Goal: Task Accomplishment & Management: Use online tool/utility

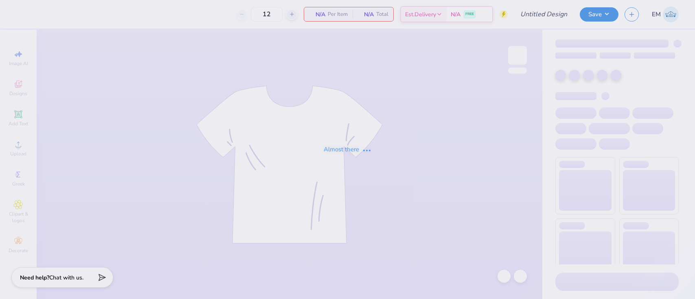
type input "Theta Chi Dads Day 2025"
type input "100"
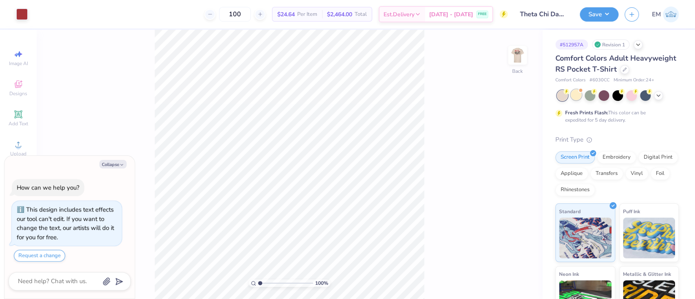
click at [574, 100] on div at bounding box center [576, 95] width 11 height 11
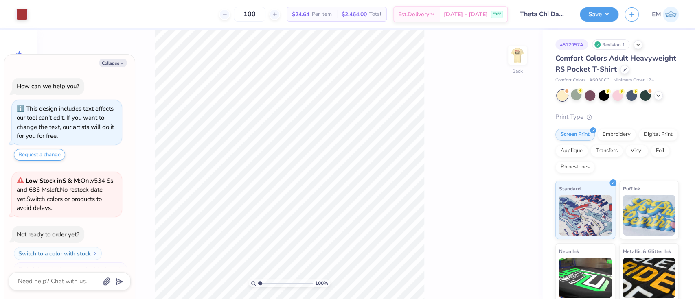
scroll to position [128, 0]
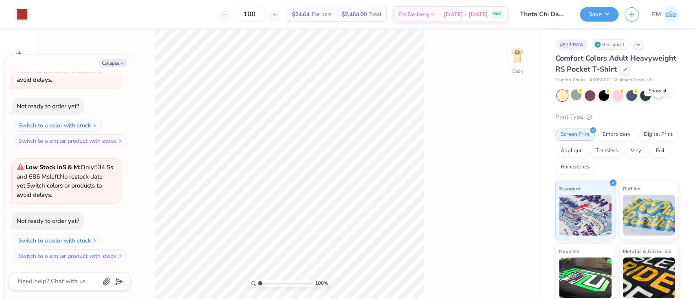
click at [659, 96] on polyline at bounding box center [658, 95] width 3 height 2
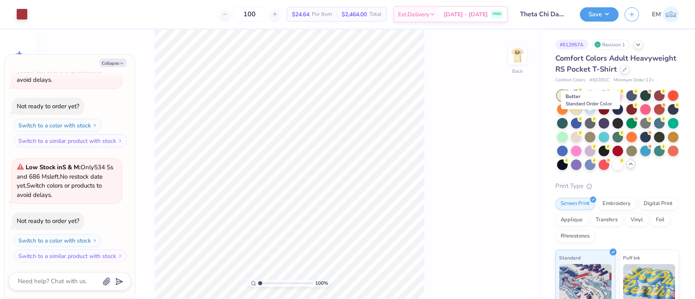
click at [582, 114] on div at bounding box center [576, 108] width 11 height 11
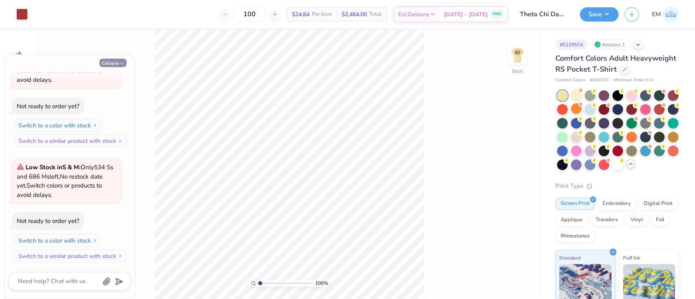
click at [119, 63] on button "Collapse" at bounding box center [112, 63] width 27 height 9
type textarea "x"
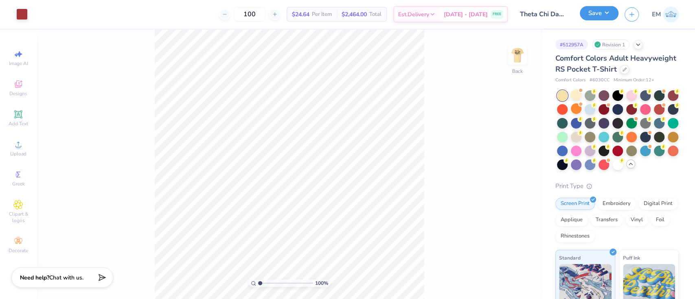
click at [593, 12] on button "Save" at bounding box center [599, 13] width 39 height 14
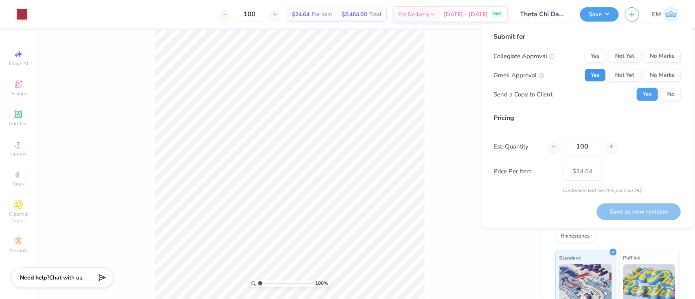
click at [599, 77] on button "Yes" at bounding box center [594, 75] width 21 height 13
click at [656, 57] on button "No Marks" at bounding box center [661, 56] width 37 height 13
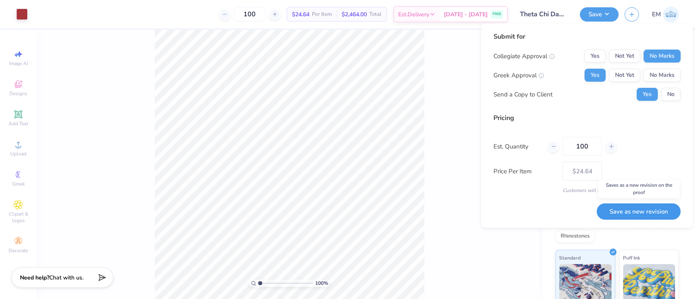
click at [635, 214] on button "Save as new revision" at bounding box center [639, 211] width 84 height 17
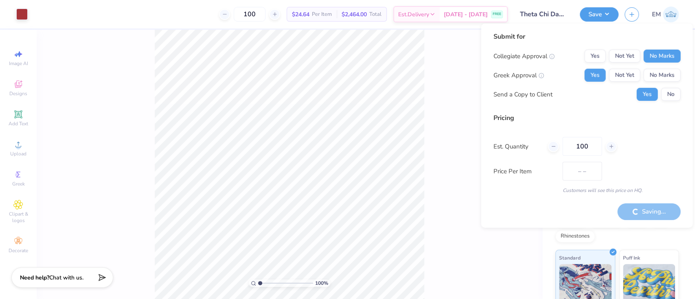
type input "$24.64"
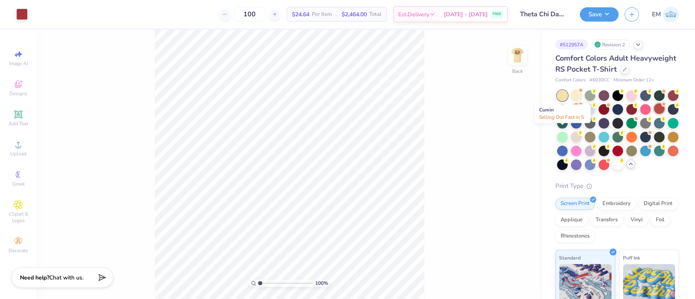
click at [654, 114] on div at bounding box center [659, 108] width 11 height 11
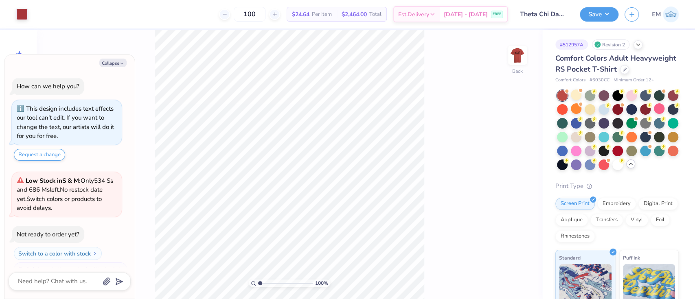
scroll to position [235, 0]
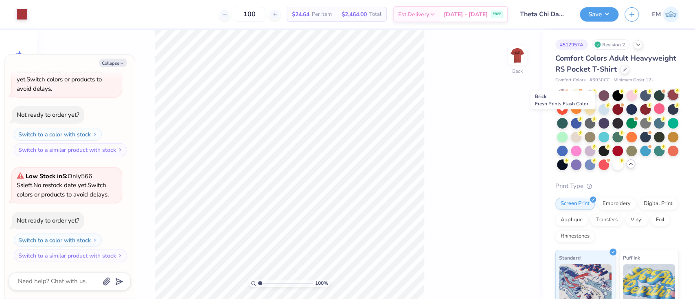
click at [668, 100] on div at bounding box center [673, 95] width 11 height 11
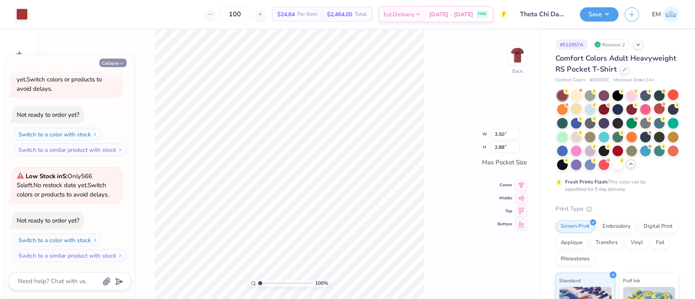
click at [114, 64] on button "Collapse" at bounding box center [112, 63] width 27 height 9
type textarea "x"
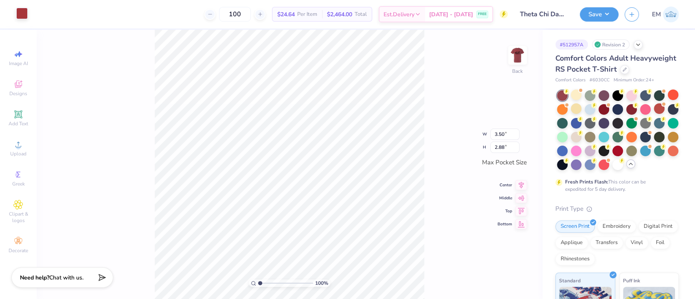
click at [21, 13] on div at bounding box center [21, 13] width 11 height 11
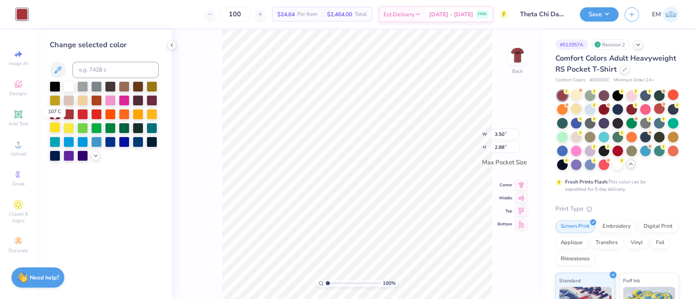
click at [54, 125] on div at bounding box center [55, 127] width 11 height 11
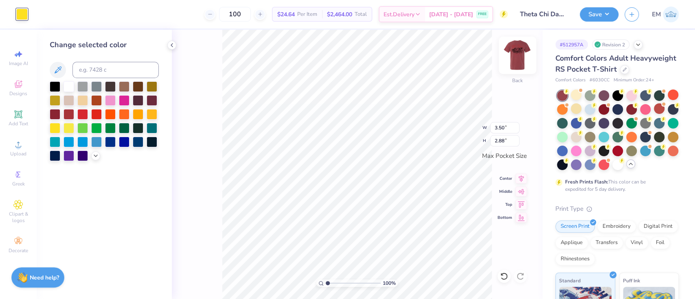
click at [517, 55] on img at bounding box center [517, 55] width 33 height 33
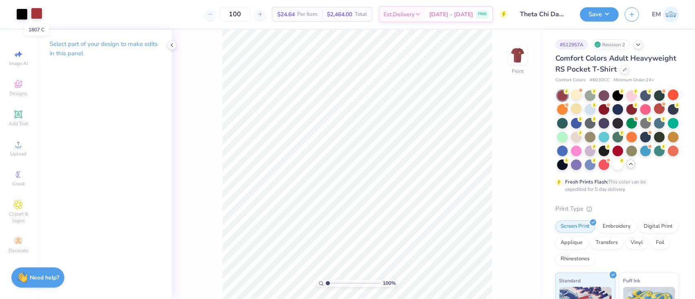
click at [37, 13] on div at bounding box center [36, 13] width 11 height 11
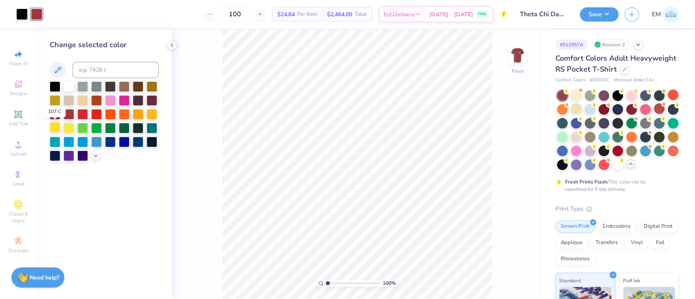
click at [55, 126] on div at bounding box center [55, 127] width 11 height 11
click at [523, 49] on img at bounding box center [517, 55] width 33 height 33
click at [521, 49] on img at bounding box center [517, 55] width 33 height 33
click at [603, 11] on button "Save" at bounding box center [599, 13] width 39 height 14
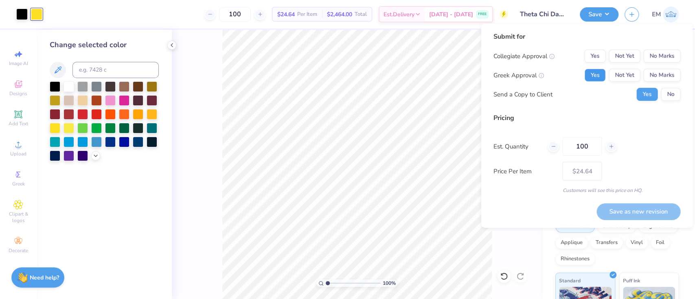
click at [593, 71] on button "Yes" at bounding box center [594, 75] width 21 height 13
click at [653, 55] on button "No Marks" at bounding box center [661, 56] width 37 height 13
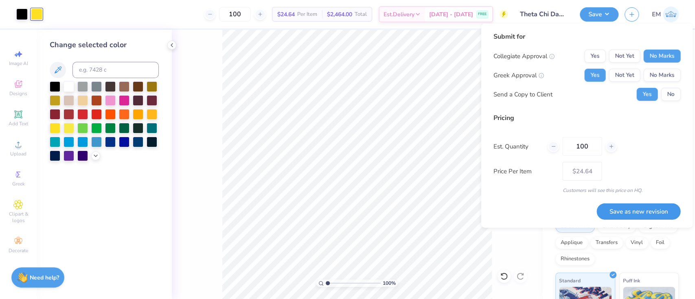
click at [660, 213] on button "Save as new revision" at bounding box center [639, 211] width 84 height 17
type input "$24.64"
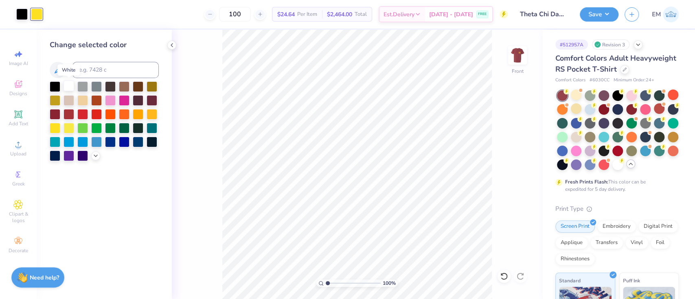
click at [70, 90] on div at bounding box center [69, 86] width 11 height 11
click at [21, 17] on div at bounding box center [21, 13] width 11 height 11
click at [58, 128] on div at bounding box center [55, 127] width 11 height 11
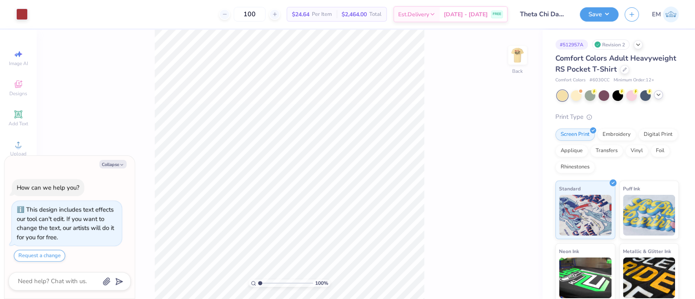
click at [659, 98] on icon at bounding box center [658, 95] width 7 height 7
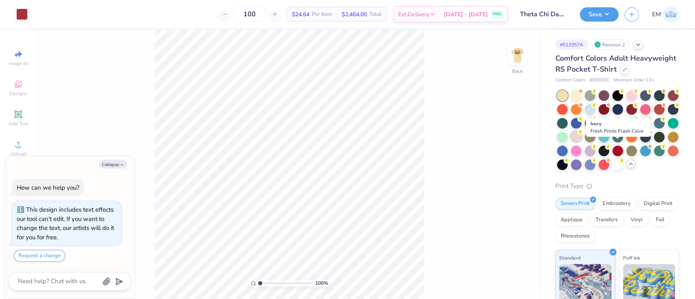
click at [582, 142] on div at bounding box center [576, 136] width 11 height 11
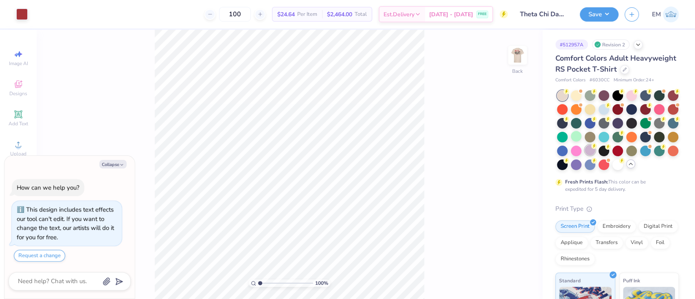
click at [595, 156] on div at bounding box center [590, 150] width 11 height 11
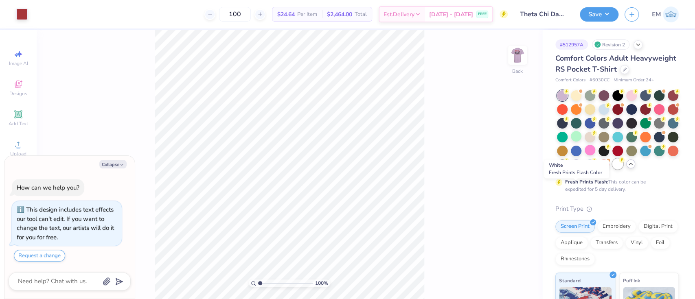
click at [613, 169] on div at bounding box center [618, 164] width 11 height 11
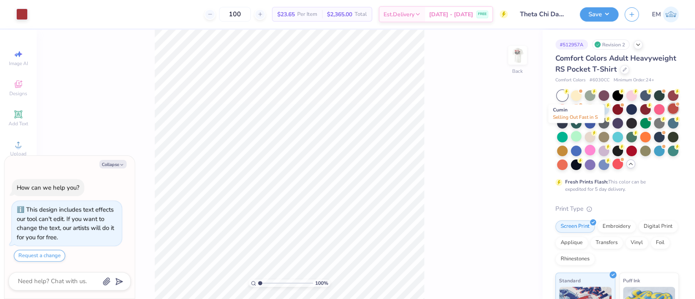
click at [668, 114] on div at bounding box center [673, 108] width 11 height 11
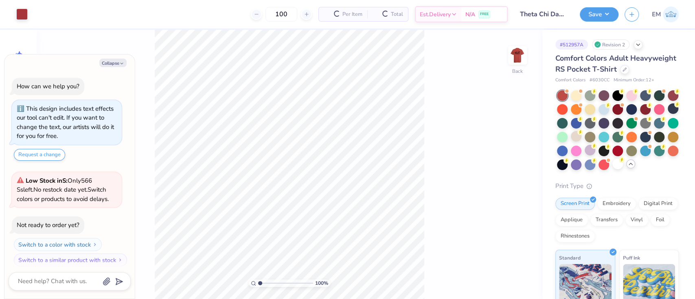
scroll to position [110, 0]
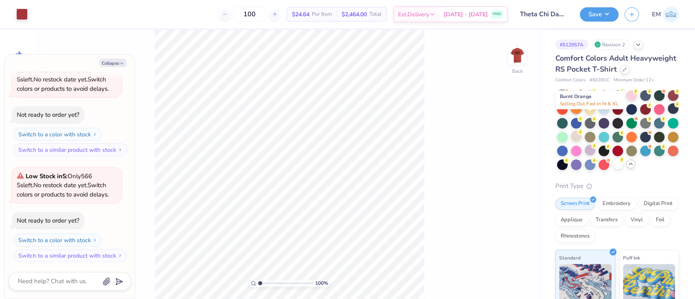
click at [582, 114] on div at bounding box center [576, 108] width 11 height 11
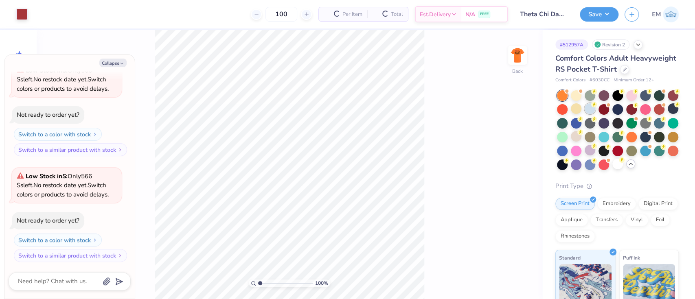
scroll to position [225, 0]
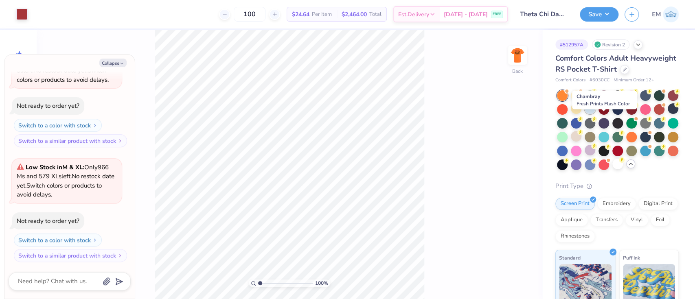
click at [595, 114] on div at bounding box center [590, 108] width 11 height 11
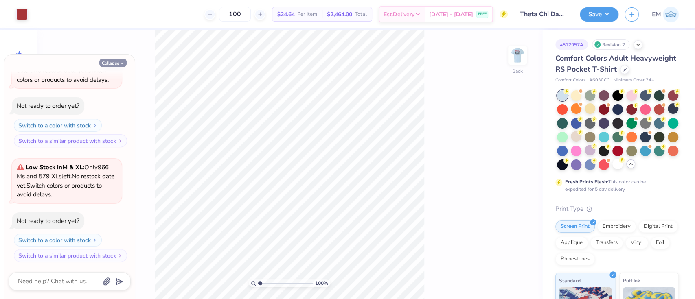
click at [119, 63] on button "Collapse" at bounding box center [112, 63] width 27 height 9
type textarea "x"
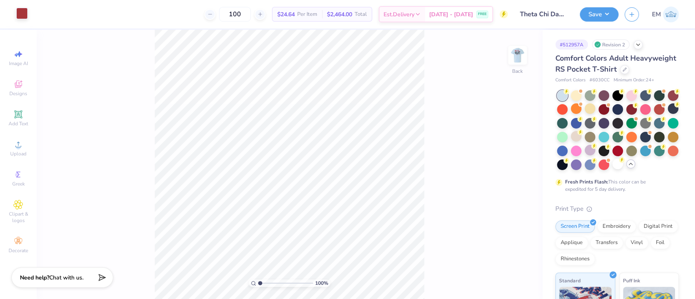
click at [19, 13] on div at bounding box center [21, 13] width 11 height 11
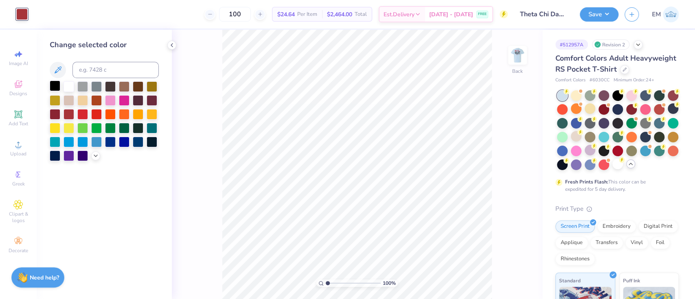
click at [54, 84] on div at bounding box center [55, 86] width 11 height 11
click at [68, 82] on div at bounding box center [69, 86] width 11 height 11
click at [126, 139] on div at bounding box center [124, 141] width 11 height 11
click at [139, 140] on div at bounding box center [138, 141] width 11 height 11
click at [520, 51] on img at bounding box center [517, 55] width 33 height 33
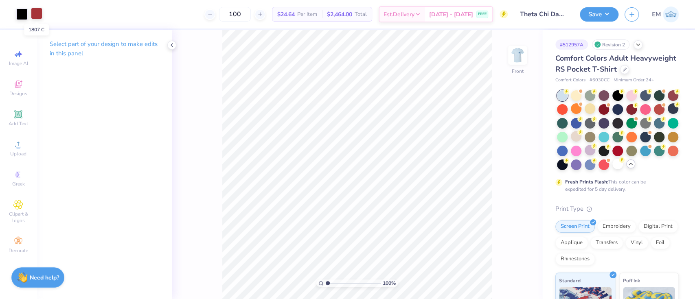
click at [36, 18] on div at bounding box center [36, 13] width 11 height 11
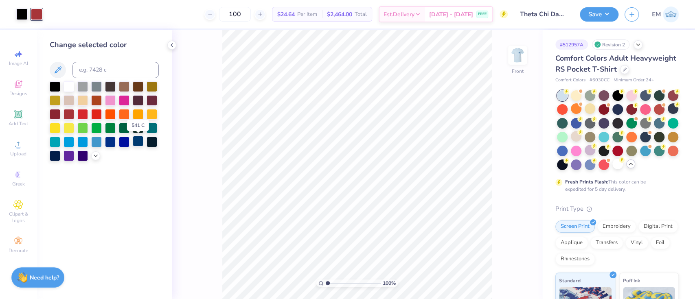
click at [136, 142] on div at bounding box center [138, 141] width 11 height 11
click at [505, 271] on div at bounding box center [504, 276] width 13 height 13
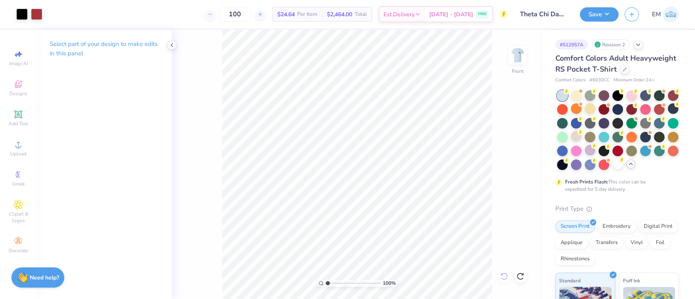
click at [505, 271] on div "100 % Front" at bounding box center [357, 165] width 371 height 270
click at [518, 48] on img at bounding box center [517, 55] width 33 height 33
click at [503, 277] on icon at bounding box center [504, 276] width 8 height 8
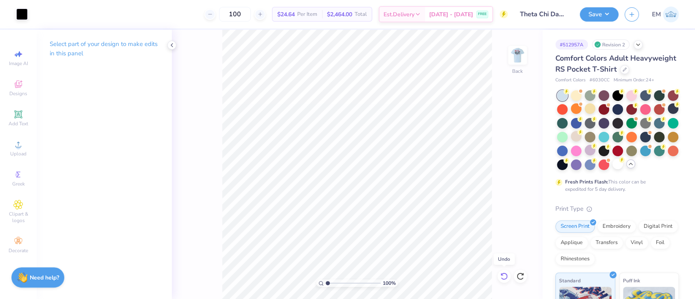
click at [503, 277] on icon at bounding box center [504, 276] width 8 height 8
click at [503, 210] on div "100 % Back" at bounding box center [357, 165] width 371 height 270
click at [595, 11] on button "Save" at bounding box center [599, 13] width 39 height 14
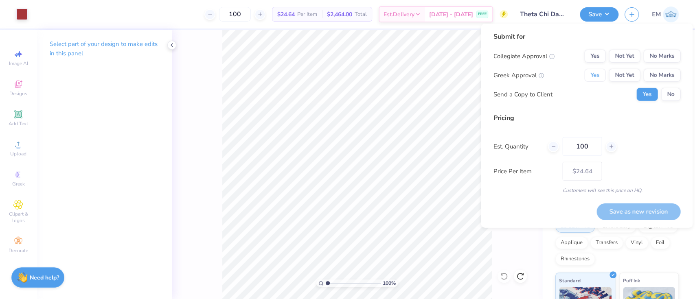
drag, startPoint x: 602, startPoint y: 70, endPoint x: 637, endPoint y: 64, distance: 36.0
click at [602, 70] on button "Yes" at bounding box center [594, 75] width 21 height 13
click at [659, 51] on button "No Marks" at bounding box center [661, 56] width 37 height 13
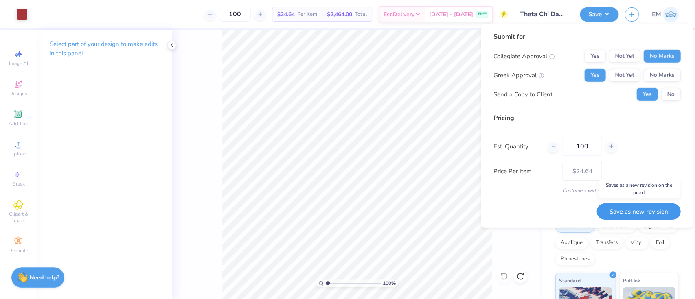
click at [648, 208] on button "Save as new revision" at bounding box center [639, 211] width 84 height 17
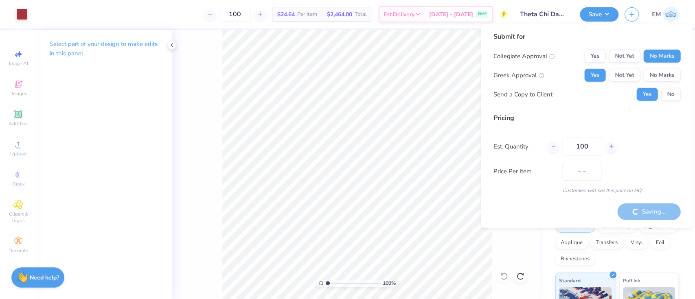
type input "$24.64"
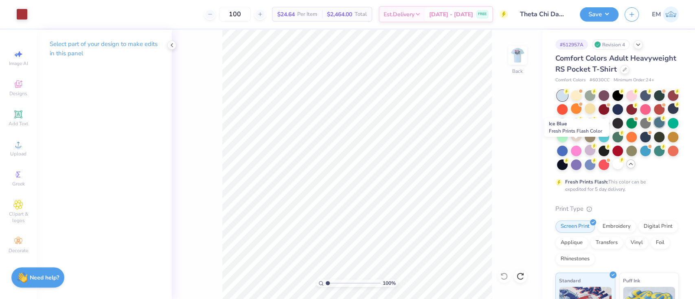
click at [654, 128] on div at bounding box center [659, 122] width 11 height 11
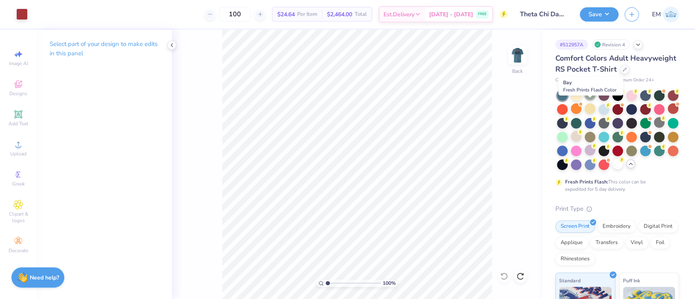
click at [592, 94] on icon at bounding box center [594, 91] width 6 height 6
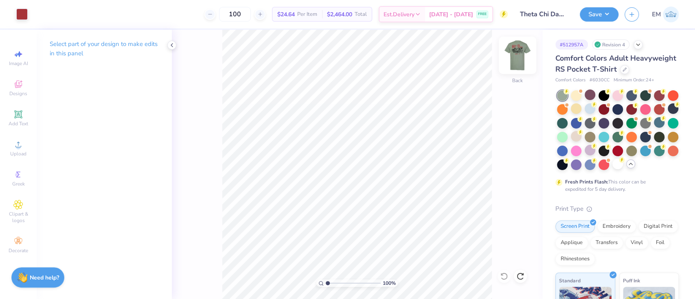
click at [518, 56] on img at bounding box center [517, 55] width 33 height 33
drag, startPoint x: 608, startPoint y: 12, endPoint x: 606, endPoint y: 18, distance: 6.1
click at [608, 12] on button "Save" at bounding box center [599, 13] width 39 height 14
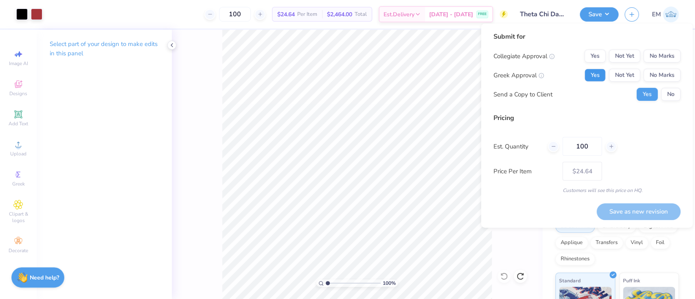
click at [591, 75] on button "Yes" at bounding box center [594, 75] width 21 height 13
click at [658, 53] on button "No Marks" at bounding box center [661, 56] width 37 height 13
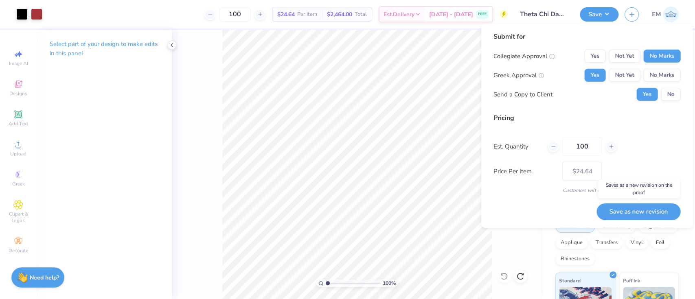
click at [665, 210] on button "Save as new revision" at bounding box center [639, 211] width 84 height 17
type input "$24.64"
